Goal: Task Accomplishment & Management: Use online tool/utility

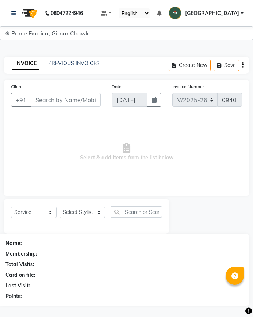
select select "5796"
select select "service"
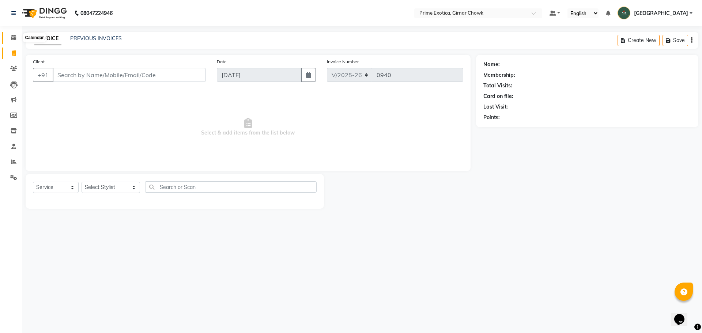
click at [12, 38] on icon at bounding box center [13, 37] width 5 height 5
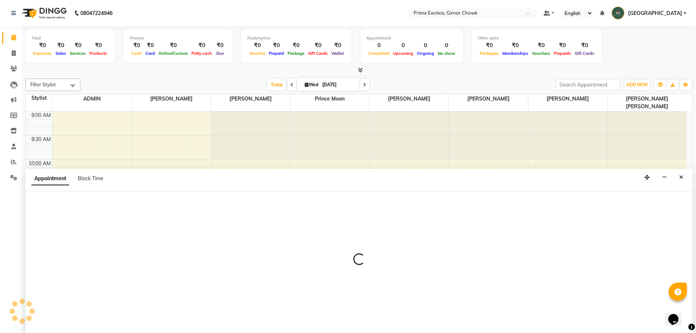
scroll to position [0, 0]
select select "48411"
select select "675"
select select "tentative"
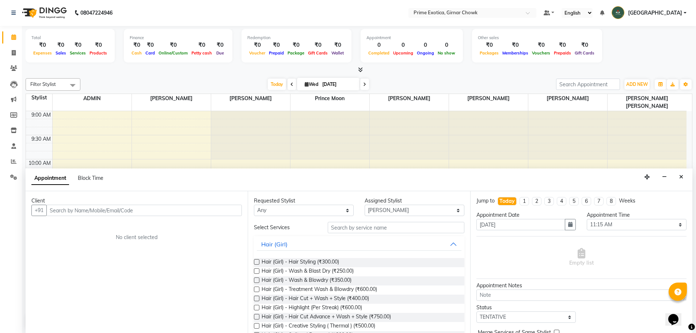
click at [146, 208] on input "text" at bounding box center [144, 210] width 196 height 11
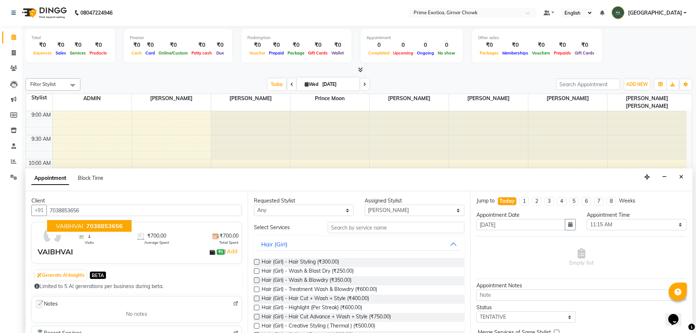
click at [115, 225] on span "7038853656" at bounding box center [104, 225] width 37 height 7
type input "7038853656"
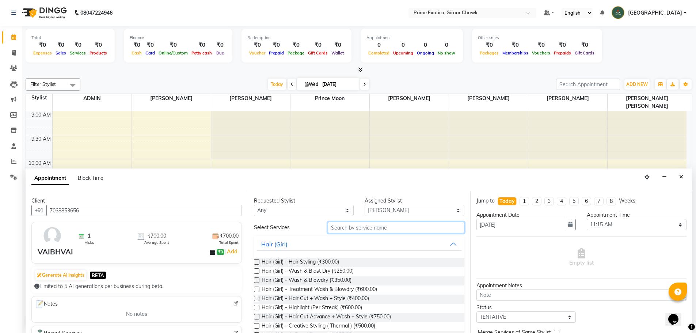
click at [253, 230] on input "text" at bounding box center [396, 227] width 137 height 11
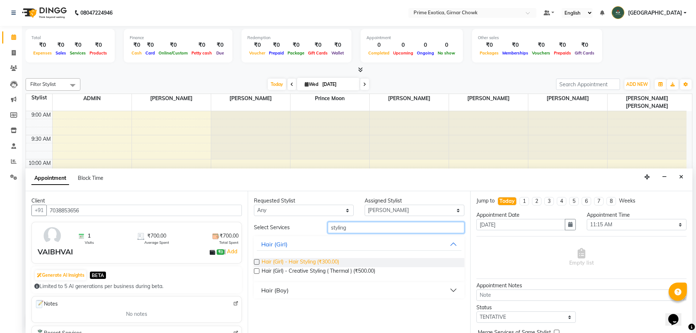
type input "styling"
click at [253, 262] on span "Hair (Girl) - Hair Styling (₹300.00)" at bounding box center [301, 262] width 78 height 9
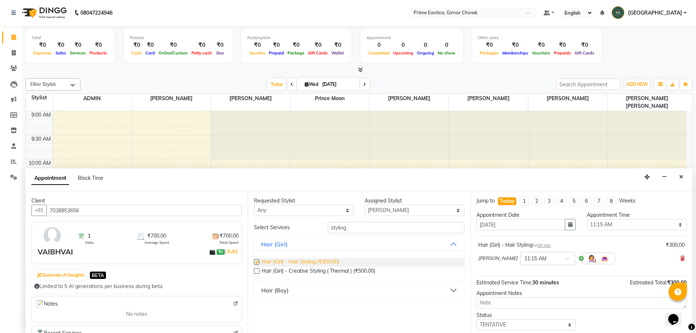
checkbox input "false"
click at [253, 226] on select "Select 10:00 AM 10:15 AM 10:30 AM 10:45 AM 11:00 AM 11:15 AM 11:30 AM 11:45 AM …" at bounding box center [637, 224] width 100 height 11
select select "780"
click at [253, 219] on select "Select 10:00 AM 10:15 AM 10:30 AM 10:45 AM 11:00 AM 11:15 AM 11:30 AM 11:45 AM …" at bounding box center [637, 224] width 100 height 11
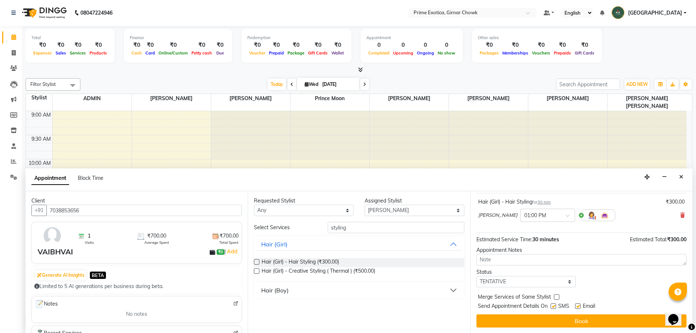
scroll to position [44, 0]
click at [253, 317] on button "Book" at bounding box center [582, 320] width 210 height 13
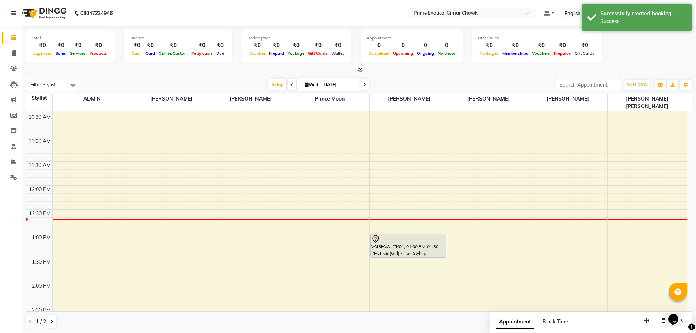
scroll to position [0, 0]
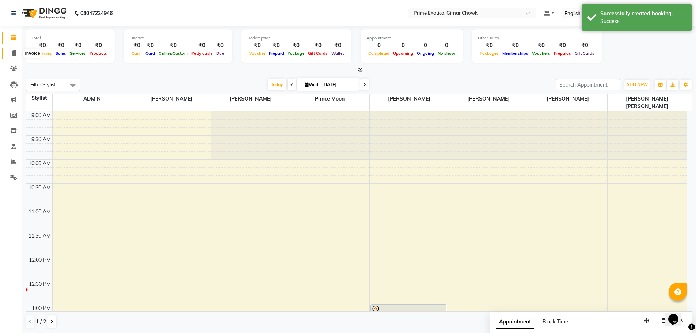
click at [13, 52] on icon at bounding box center [14, 52] width 4 height 5
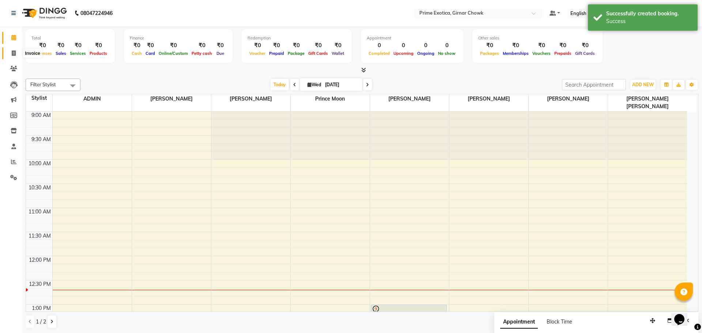
select select "5796"
select select "service"
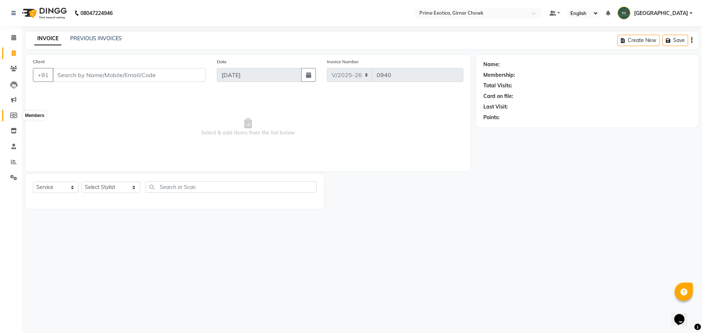
click at [11, 112] on span at bounding box center [13, 115] width 13 height 8
select select
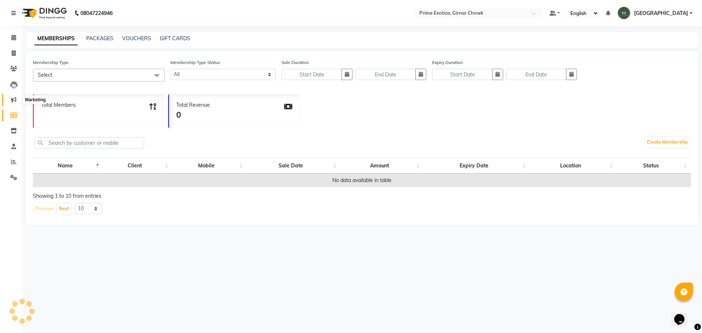
click at [13, 99] on icon at bounding box center [13, 99] width 5 height 5
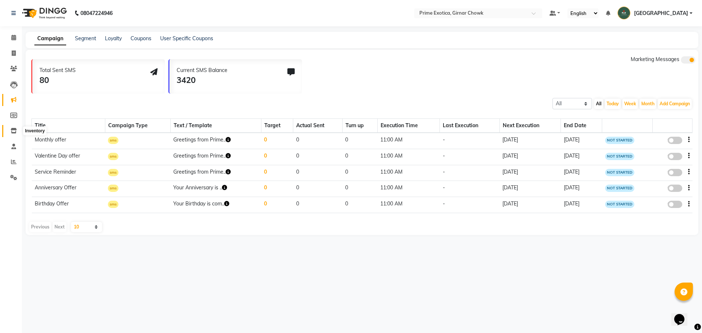
click at [12, 132] on icon at bounding box center [14, 130] width 6 height 5
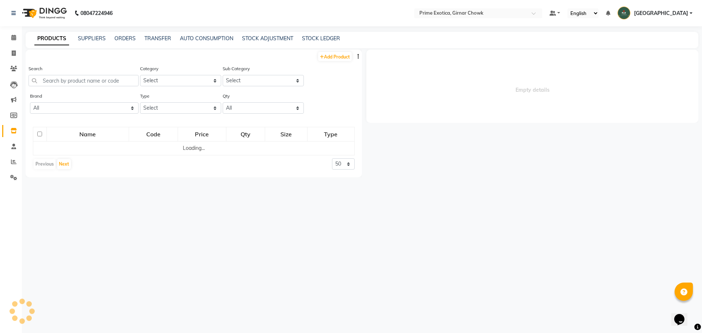
select select
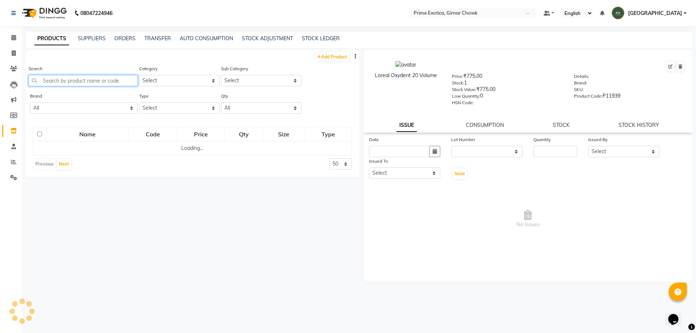
click at [82, 80] on input "text" at bounding box center [83, 80] width 109 height 11
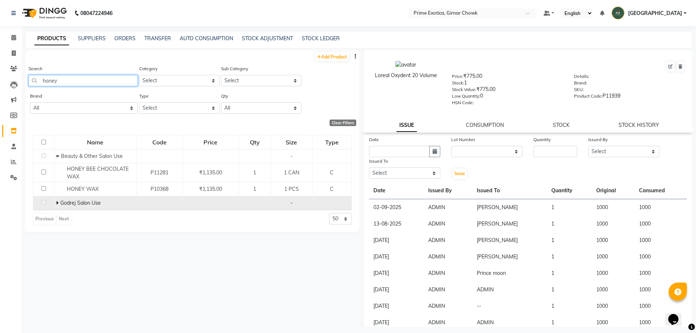
type input "honey"
click at [57, 204] on icon at bounding box center [57, 202] width 3 height 5
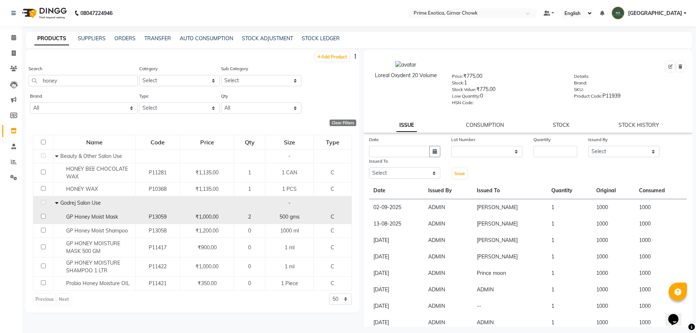
click at [42, 216] on input "checkbox" at bounding box center [43, 216] width 5 height 5
checkbox input "true"
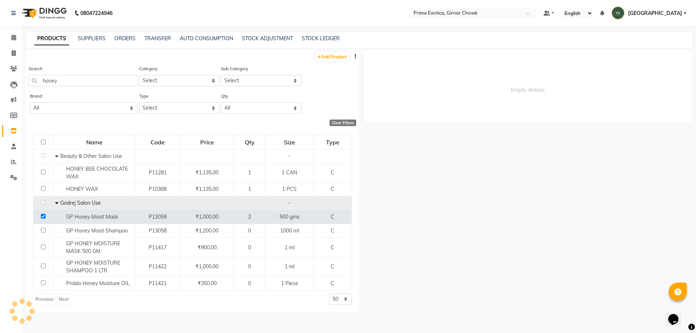
select select
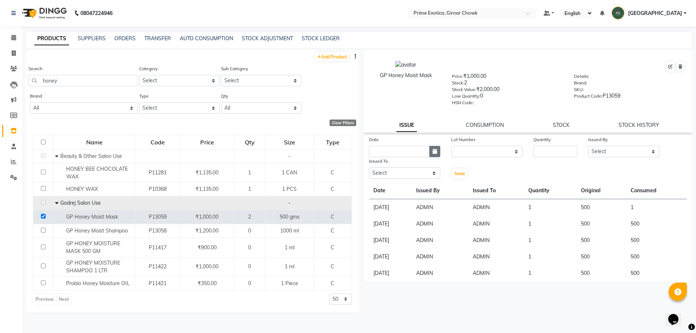
click at [253, 149] on icon "button" at bounding box center [435, 151] width 4 height 5
select select "9"
select select "2025"
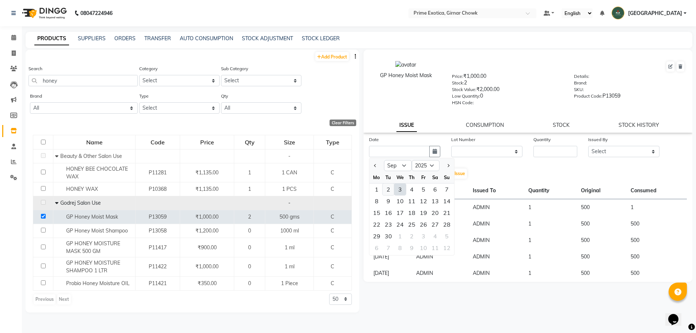
click at [253, 190] on div "2" at bounding box center [389, 190] width 12 height 12
type input "02-09-2025"
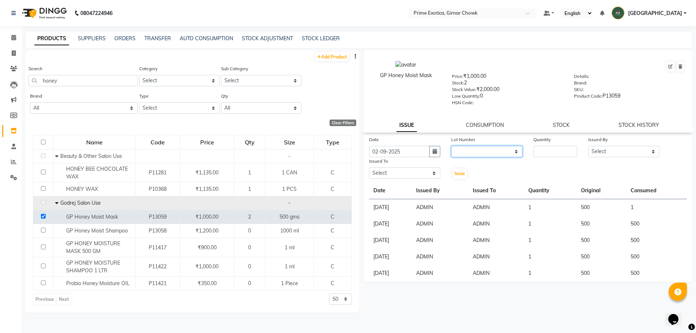
click at [253, 150] on select "None" at bounding box center [486, 151] width 71 height 11
select select "0: null"
click at [253, 146] on select "None" at bounding box center [486, 151] width 71 height 11
click at [253, 154] on input "number" at bounding box center [556, 151] width 44 height 11
type input "1"
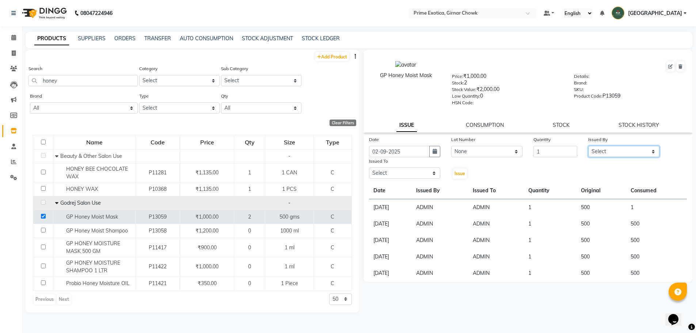
drag, startPoint x: 610, startPoint y: 150, endPoint x: 615, endPoint y: 157, distance: 8.3
click at [253, 150] on select "Select [PERSON_NAME] ADMIN [PERSON_NAME] [PERSON_NAME] [PERSON_NAME] [PERSON_NA…" at bounding box center [624, 151] width 71 height 11
select select "40139"
click at [253, 146] on select "Select [PERSON_NAME] ADMIN [PERSON_NAME] [PERSON_NAME] [PERSON_NAME] [PERSON_NA…" at bounding box center [624, 151] width 71 height 11
click at [253, 174] on select "Select [PERSON_NAME] ADMIN [PERSON_NAME] [PERSON_NAME] [PERSON_NAME] [PERSON_NA…" at bounding box center [404, 172] width 71 height 11
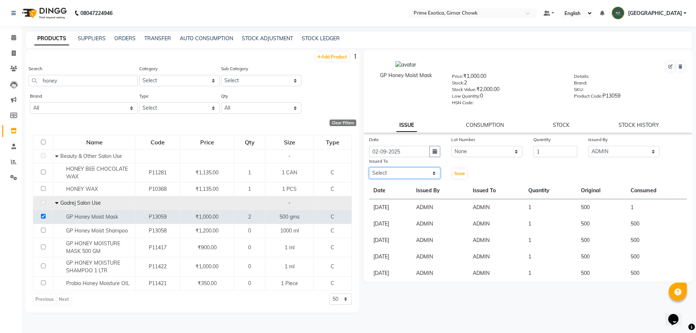
select select "40139"
click at [253, 167] on select "Select [PERSON_NAME] ADMIN [PERSON_NAME] [PERSON_NAME] [PERSON_NAME] [PERSON_NA…" at bounding box center [404, 172] width 71 height 11
click at [253, 174] on span "Issue" at bounding box center [460, 173] width 11 height 5
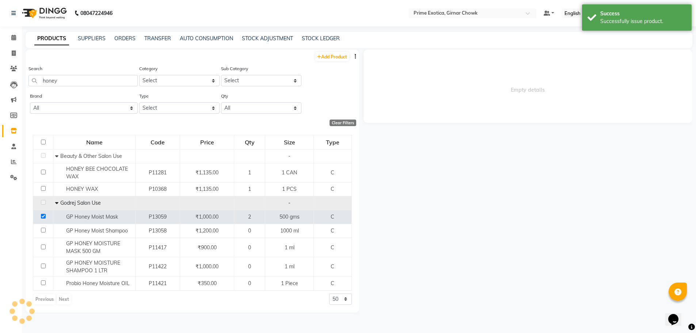
select select
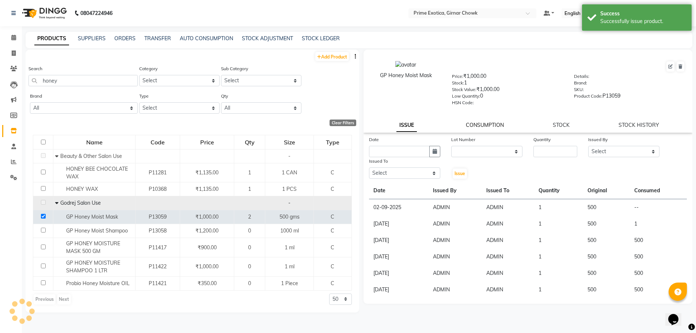
click at [253, 124] on link "CONSUMPTION" at bounding box center [485, 125] width 38 height 7
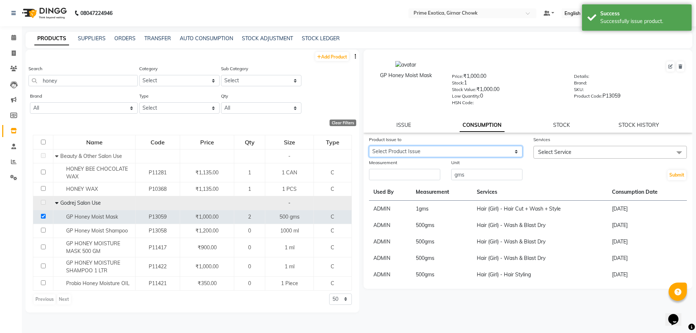
click at [253, 148] on select "Select Product Issue [DATE], Issued to: ADMIN, Balance: 500 [DATE], Issued to: …" at bounding box center [446, 151] width 154 height 11
select select "1201705"
click at [253, 146] on select "Select Product Issue [DATE], Issued to: ADMIN, Balance: 500 [DATE], Issued to: …" at bounding box center [446, 151] width 154 height 11
click at [253, 152] on span "Select Service" at bounding box center [611, 152] width 154 height 13
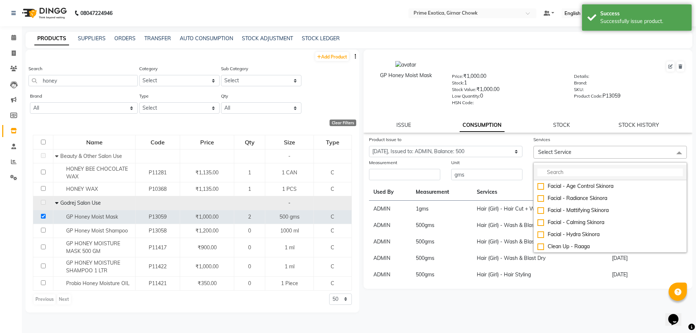
click at [253, 173] on input "multiselect-search" at bounding box center [610, 173] width 145 height 8
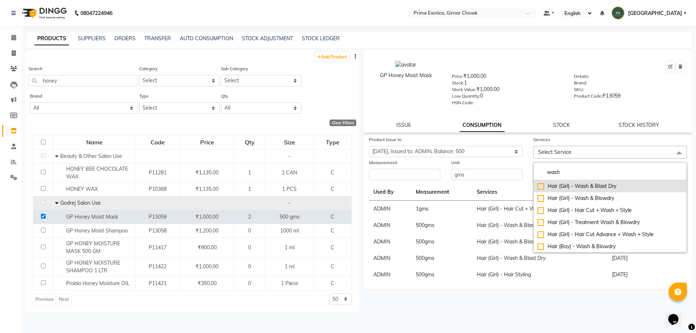
type input "wash"
click at [253, 184] on div "Hair (Girl) - Wash & Blast Dry" at bounding box center [610, 186] width 145 height 8
checkbox input "true"
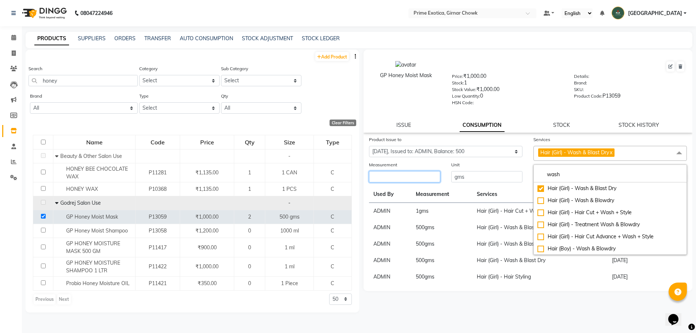
click at [253, 174] on input "number" at bounding box center [404, 176] width 71 height 11
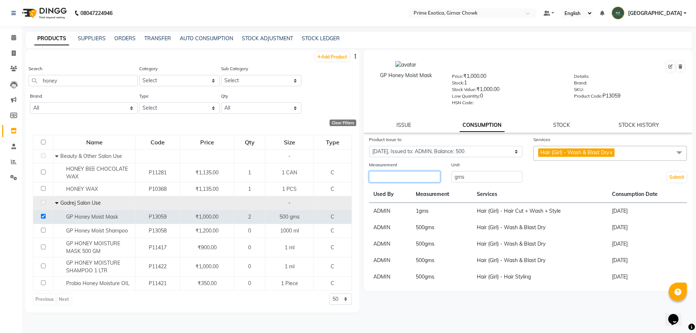
type input "1"
type input "500"
click at [253, 178] on button "Submit" at bounding box center [677, 177] width 19 height 10
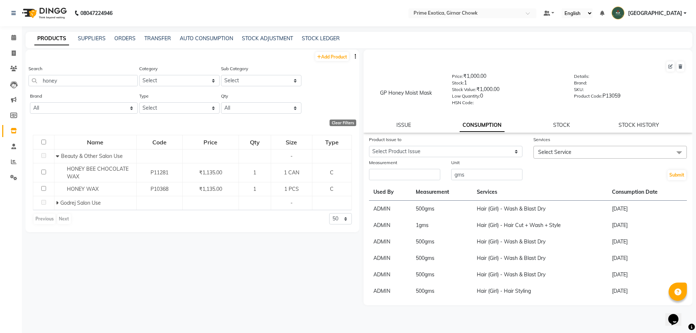
click at [253, 226] on span "gms" at bounding box center [424, 225] width 10 height 7
click at [253, 224] on td "1 gms" at bounding box center [442, 225] width 61 height 16
click at [253, 228] on td "1 gms" at bounding box center [442, 225] width 61 height 16
click at [253, 226] on span "gms" at bounding box center [424, 225] width 10 height 7
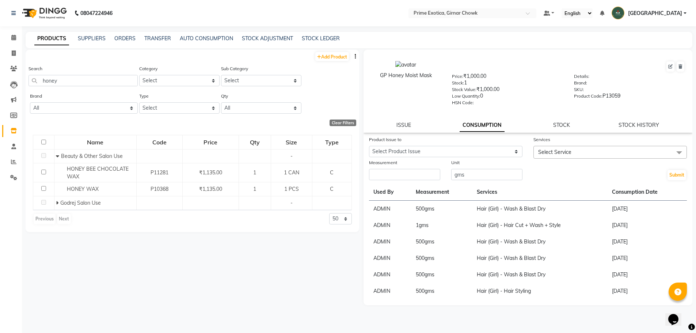
click at [253, 227] on td "1 gms" at bounding box center [442, 225] width 61 height 16
click at [253, 226] on span "gms" at bounding box center [424, 225] width 10 height 7
click at [253, 231] on td "1 gms" at bounding box center [442, 225] width 61 height 16
click at [11, 37] on icon at bounding box center [13, 37] width 5 height 5
